Goal: Use online tool/utility: Utilize a website feature to perform a specific function

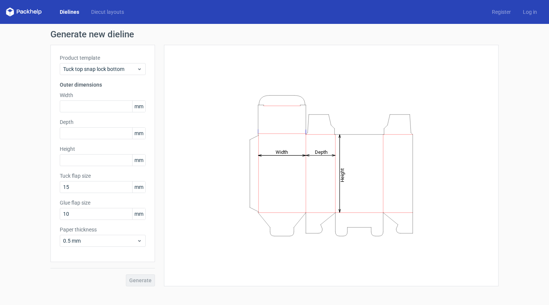
click at [31, 11] on icon at bounding box center [31, 11] width 3 height 4
click at [94, 69] on span "Tuck top snap lock bottom" at bounding box center [100, 68] width 74 height 7
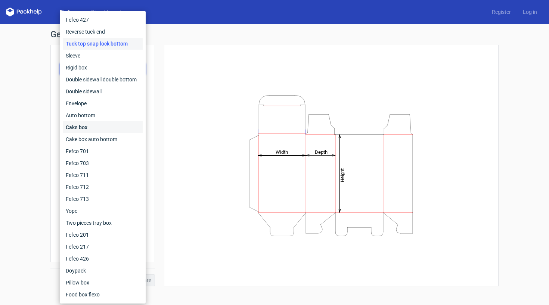
click at [88, 127] on div "Cake box" at bounding box center [103, 127] width 80 height 12
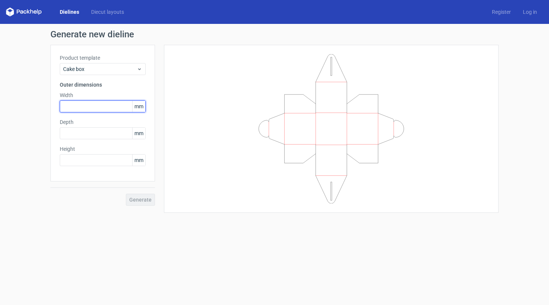
click at [114, 109] on input "text" at bounding box center [103, 106] width 86 height 12
type input "10"
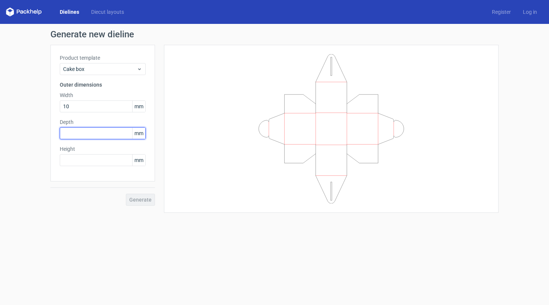
click at [109, 134] on div "Depth mm" at bounding box center [103, 128] width 86 height 21
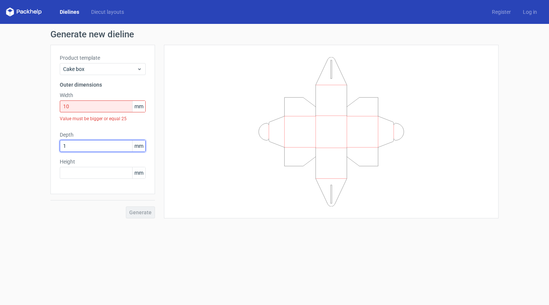
type input "10"
click at [99, 106] on input "10" at bounding box center [103, 106] width 86 height 12
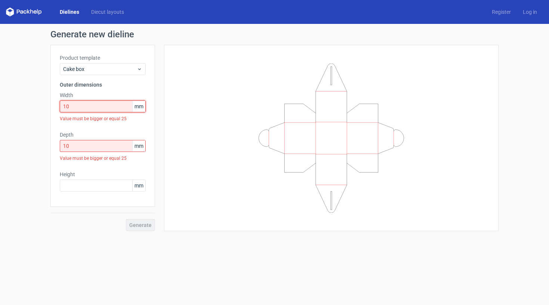
click at [99, 106] on input "10" at bounding box center [103, 106] width 86 height 12
type input "50"
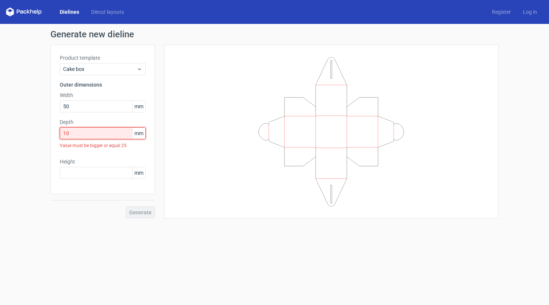
click at [101, 134] on input "10" at bounding box center [103, 133] width 86 height 12
type input "50"
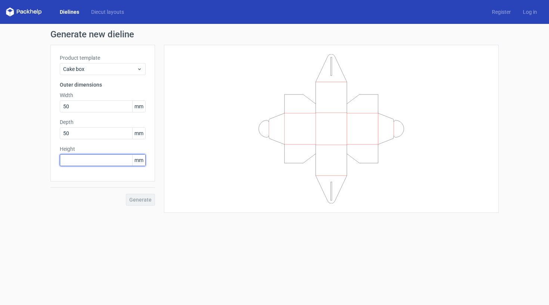
click at [102, 161] on input "text" at bounding box center [103, 160] width 86 height 12
type input "50"
click at [146, 204] on button "Generate" at bounding box center [140, 200] width 29 height 12
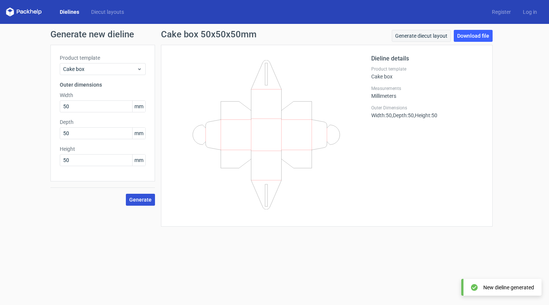
click at [420, 37] on link "Generate diecut layout" at bounding box center [421, 36] width 59 height 12
